Goal: Task Accomplishment & Management: Complete application form

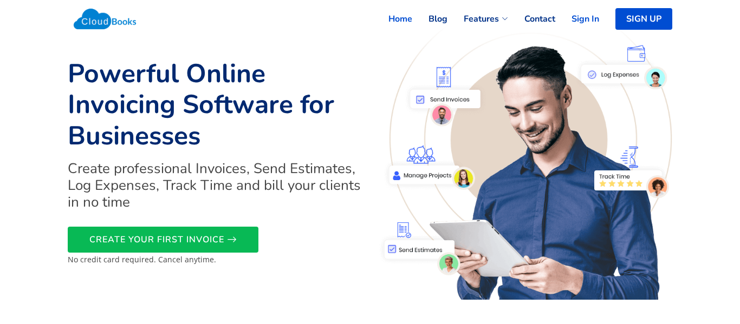
click at [577, 13] on link "Sign In" at bounding box center [577, 19] width 44 height 24
click at [642, 22] on link "SIGN UP" at bounding box center [646, 19] width 51 height 24
